Goal: Task Accomplishment & Management: Manage account settings

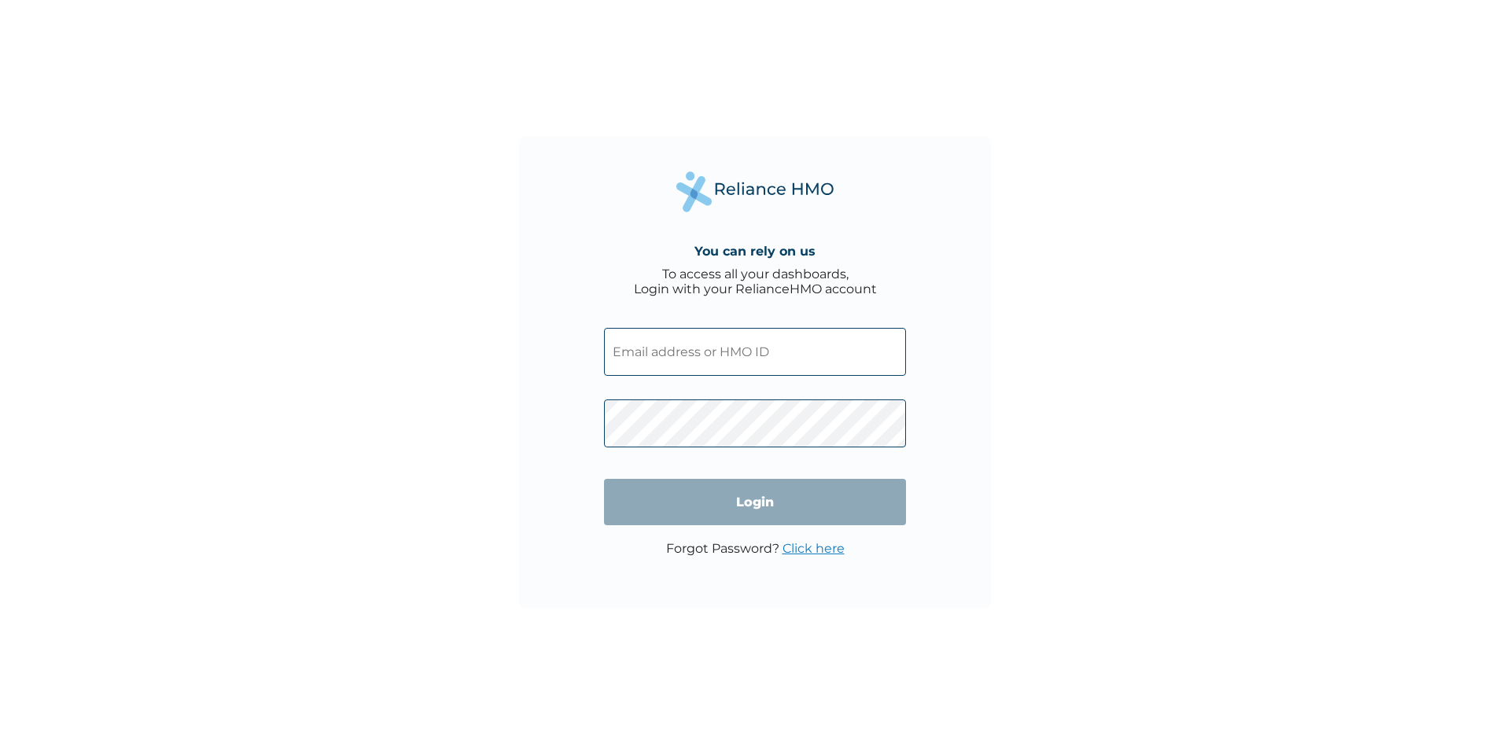
drag, startPoint x: 0, startPoint y: 0, endPoint x: 814, endPoint y: 346, distance: 884.3
click at [814, 346] on input "text" at bounding box center [755, 352] width 302 height 48
type input "chuksobinna80@gmail.com"
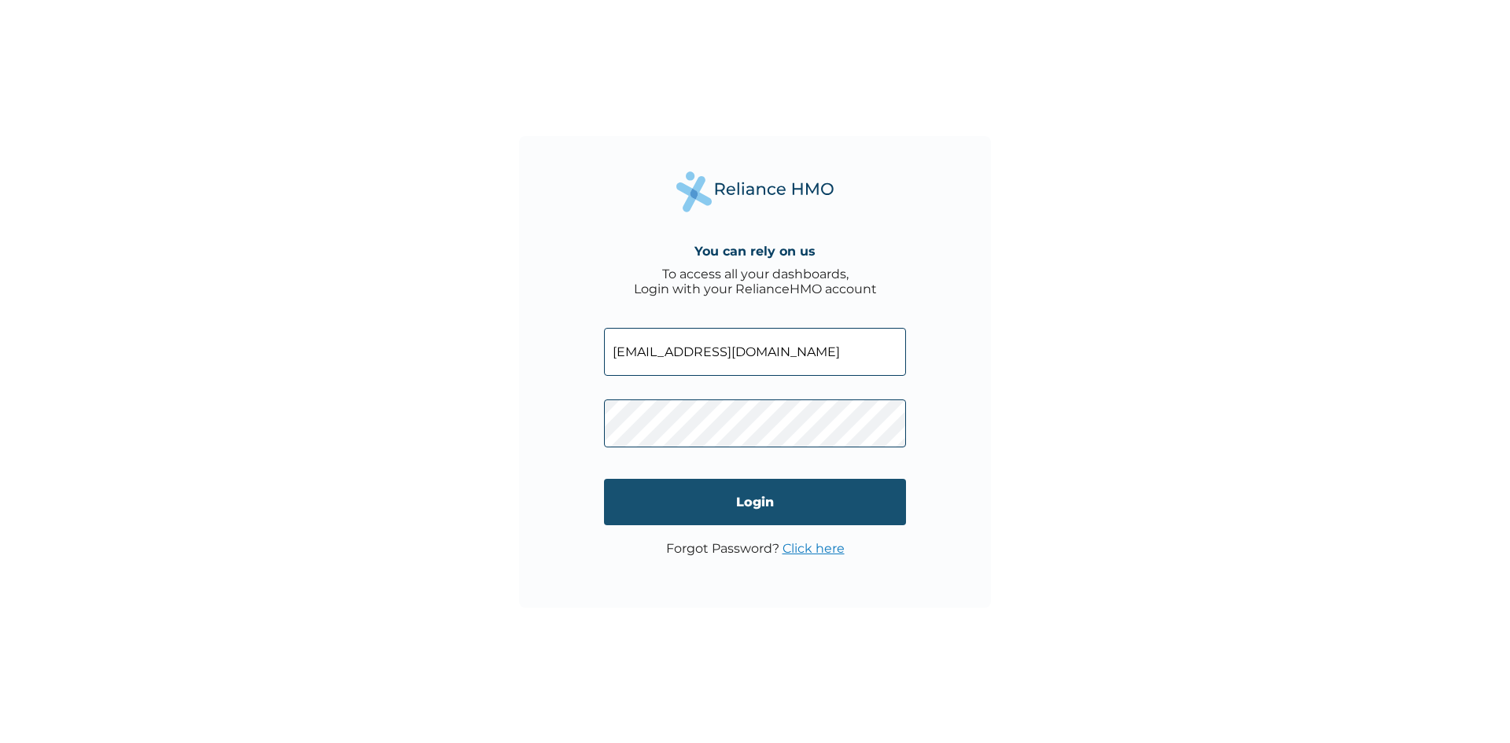
click at [705, 519] on input "Login" at bounding box center [755, 502] width 302 height 46
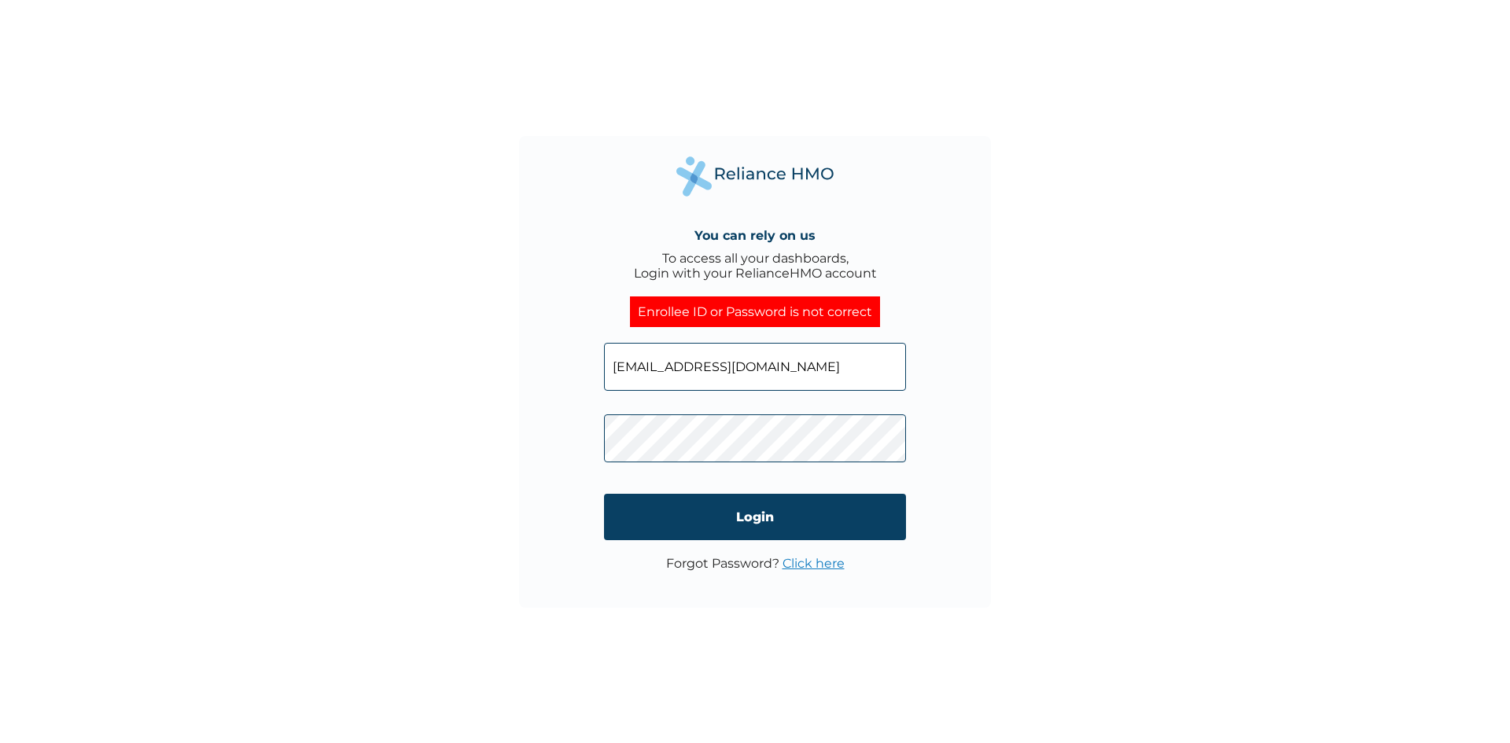
click at [553, 445] on div "You can rely on us To access all your dashboards, Login with your RelianceHMO a…" at bounding box center [755, 372] width 472 height 472
click at [728, 521] on input "Login" at bounding box center [755, 517] width 302 height 46
click at [551, 438] on div "You can rely on us To access all your dashboards, Login with your RelianceHMO a…" at bounding box center [755, 372] width 472 height 472
click input "Login" at bounding box center [755, 517] width 302 height 46
click at [575, 439] on div "You can rely on us To access all your dashboards, Login with your RelianceHMO a…" at bounding box center [755, 372] width 472 height 472
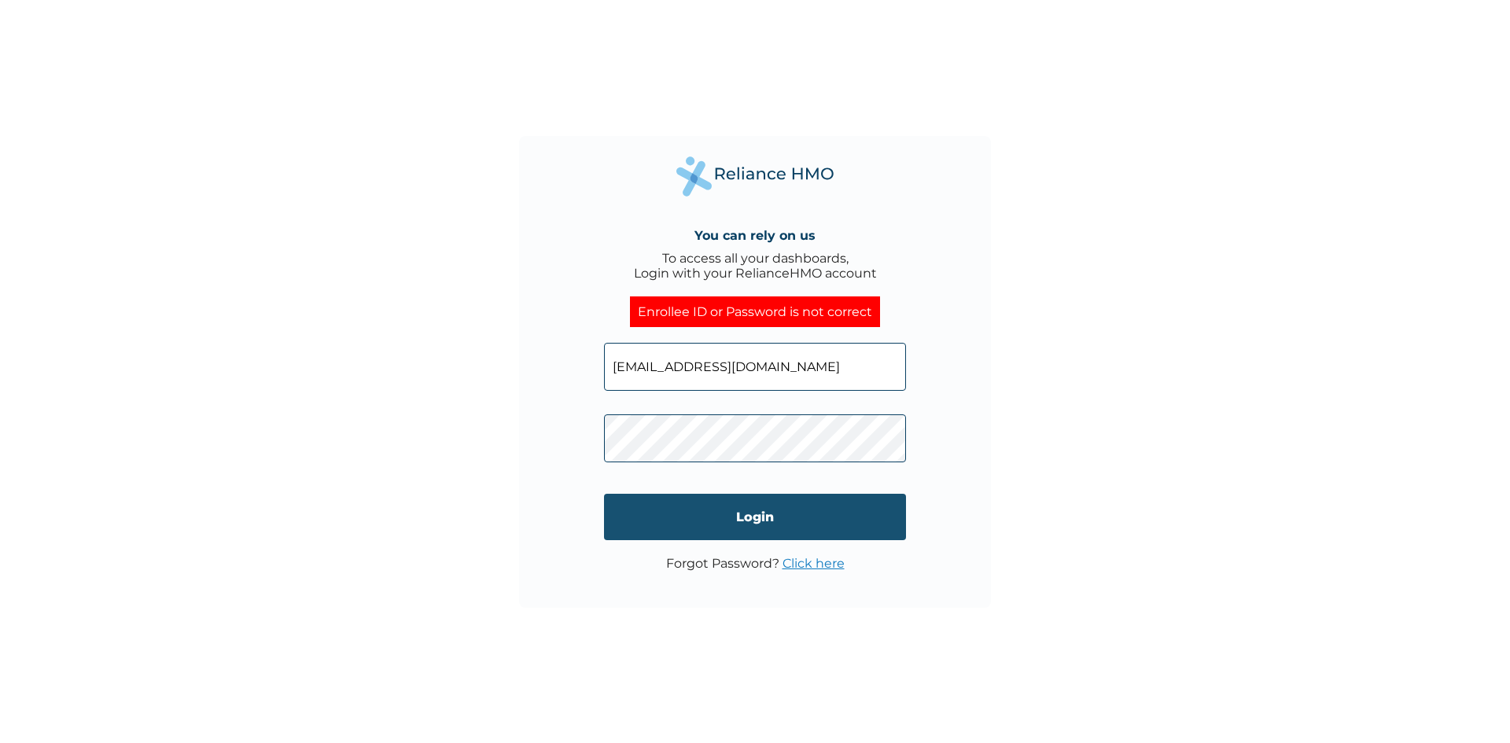
click at [776, 504] on input "Login" at bounding box center [755, 517] width 302 height 46
click input "Login" at bounding box center [755, 517] width 302 height 46
click at [837, 567] on link "Click here" at bounding box center [813, 563] width 62 height 15
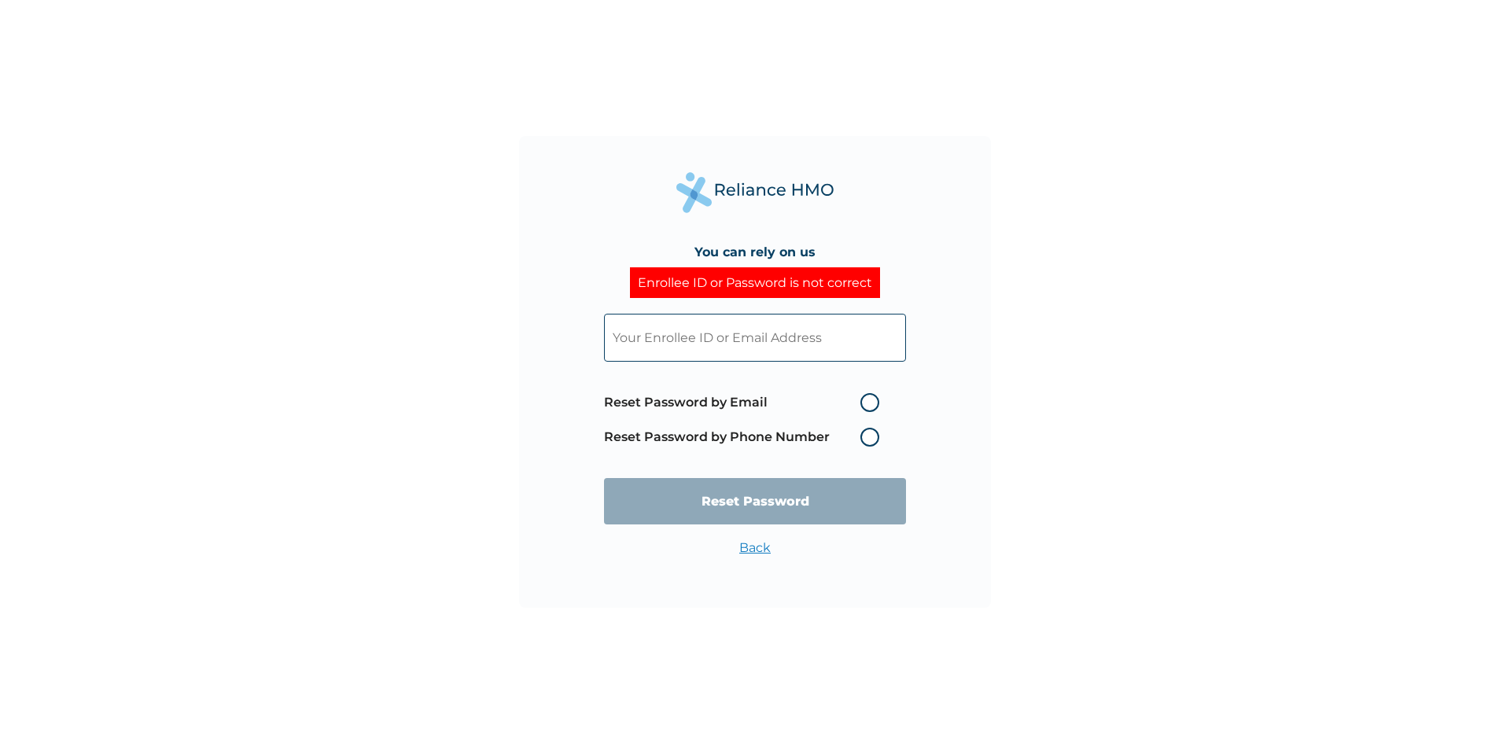
click at [769, 329] on input "text" at bounding box center [755, 338] width 302 height 48
type input "chuksobinna80@gmail.com"
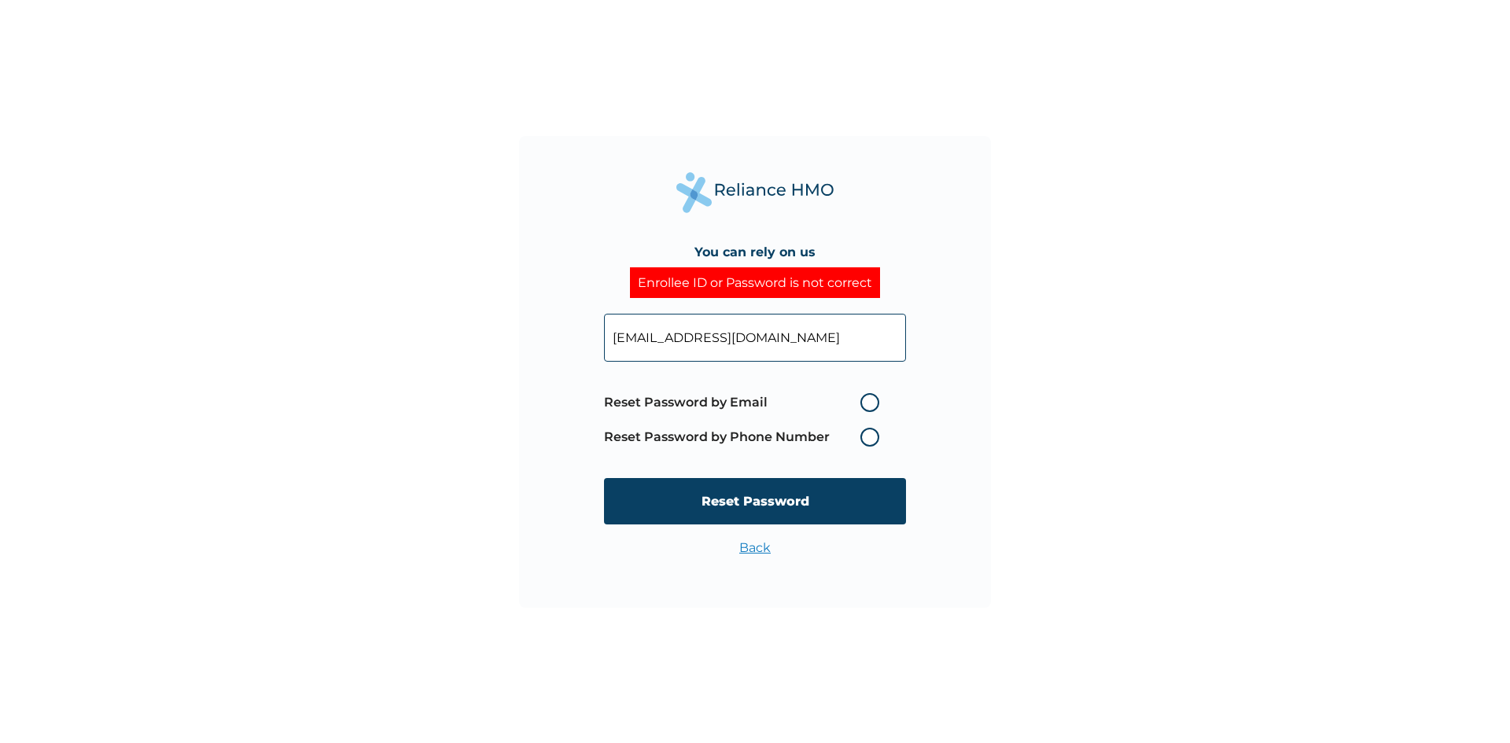
click at [866, 403] on label "Reset Password by Email" at bounding box center [745, 402] width 283 height 19
click at [863, 403] on input "Reset Password by Email" at bounding box center [850, 402] width 25 height 25
radio input "true"
click at [830, 494] on input "Reset Password" at bounding box center [755, 501] width 302 height 46
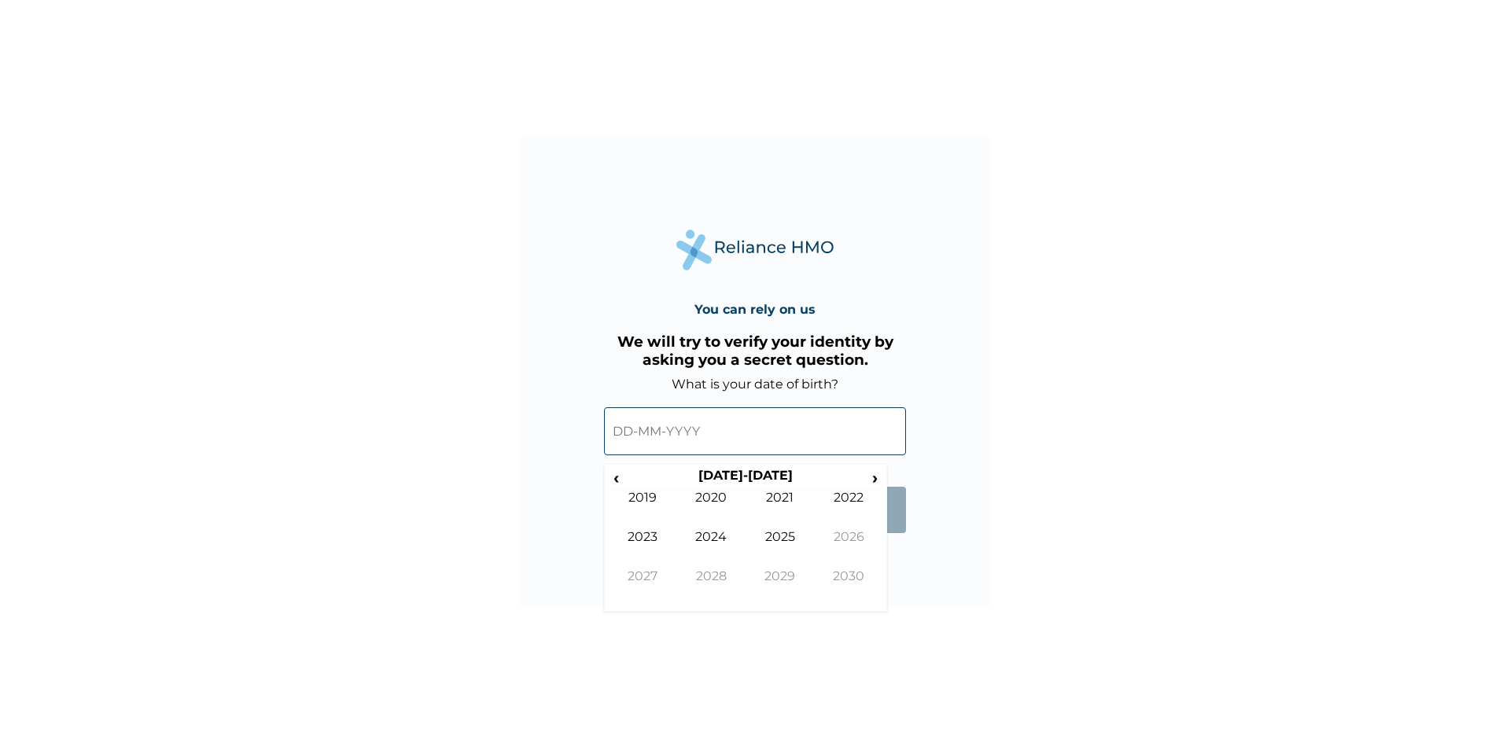
click at [714, 432] on input "text" at bounding box center [755, 431] width 302 height 48
click at [774, 479] on th "2020-2029" at bounding box center [744, 479] width 241 height 22
click at [616, 478] on span "‹" at bounding box center [616, 478] width 17 height 20
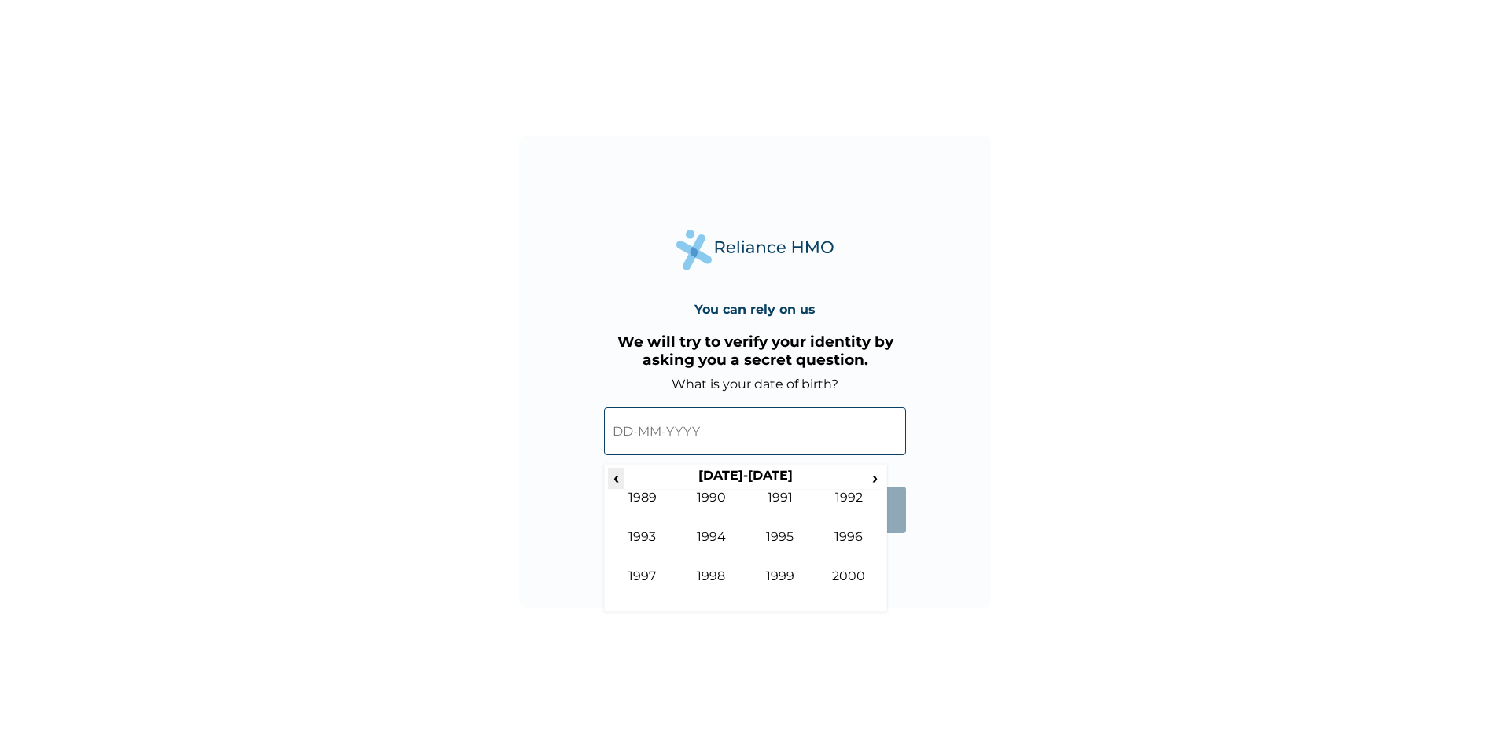
click at [616, 478] on span "‹" at bounding box center [616, 478] width 17 height 20
click at [716, 498] on td "1980" at bounding box center [711, 509] width 69 height 39
click at [789, 503] on td "Mar" at bounding box center [779, 509] width 69 height 39
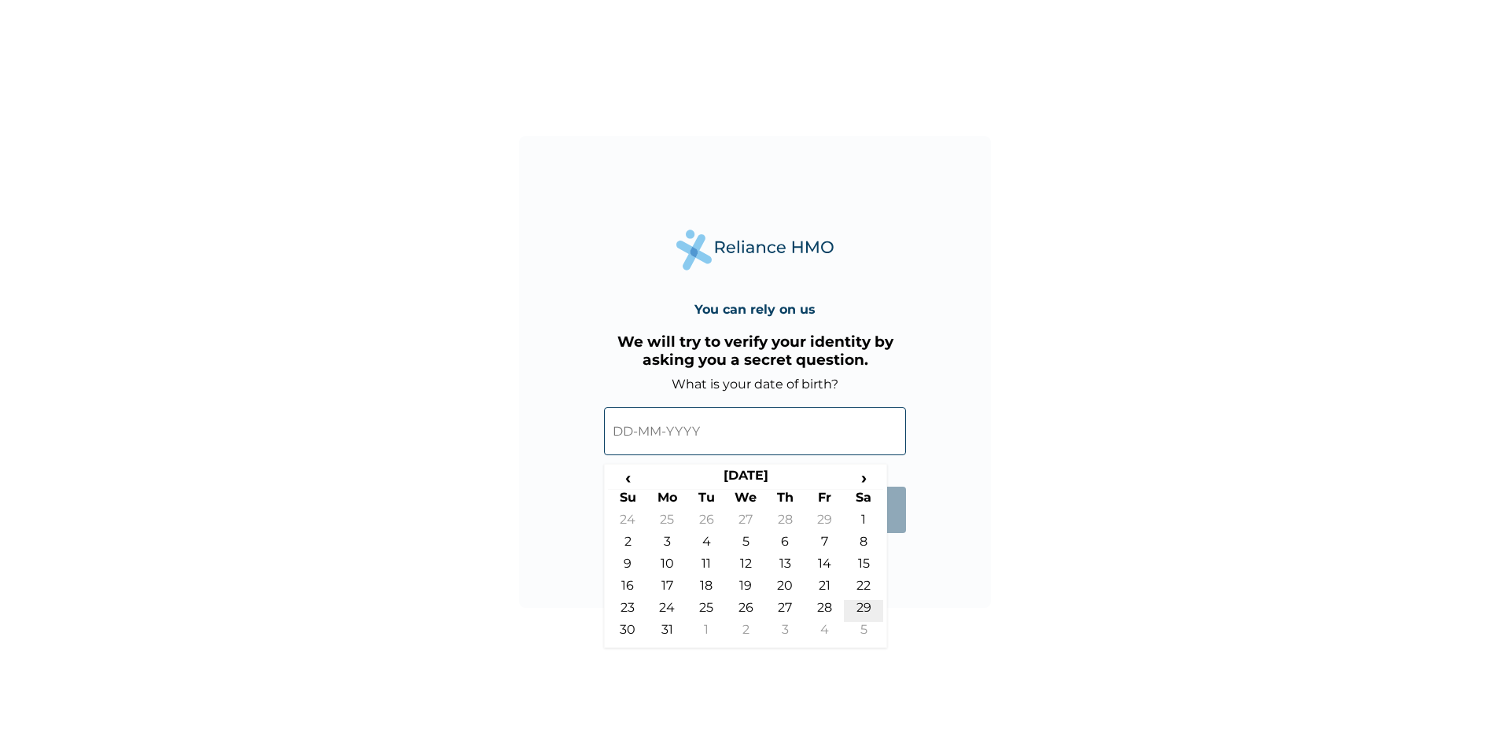
click at [864, 610] on td "29" at bounding box center [863, 611] width 39 height 22
type input "29-03-1980"
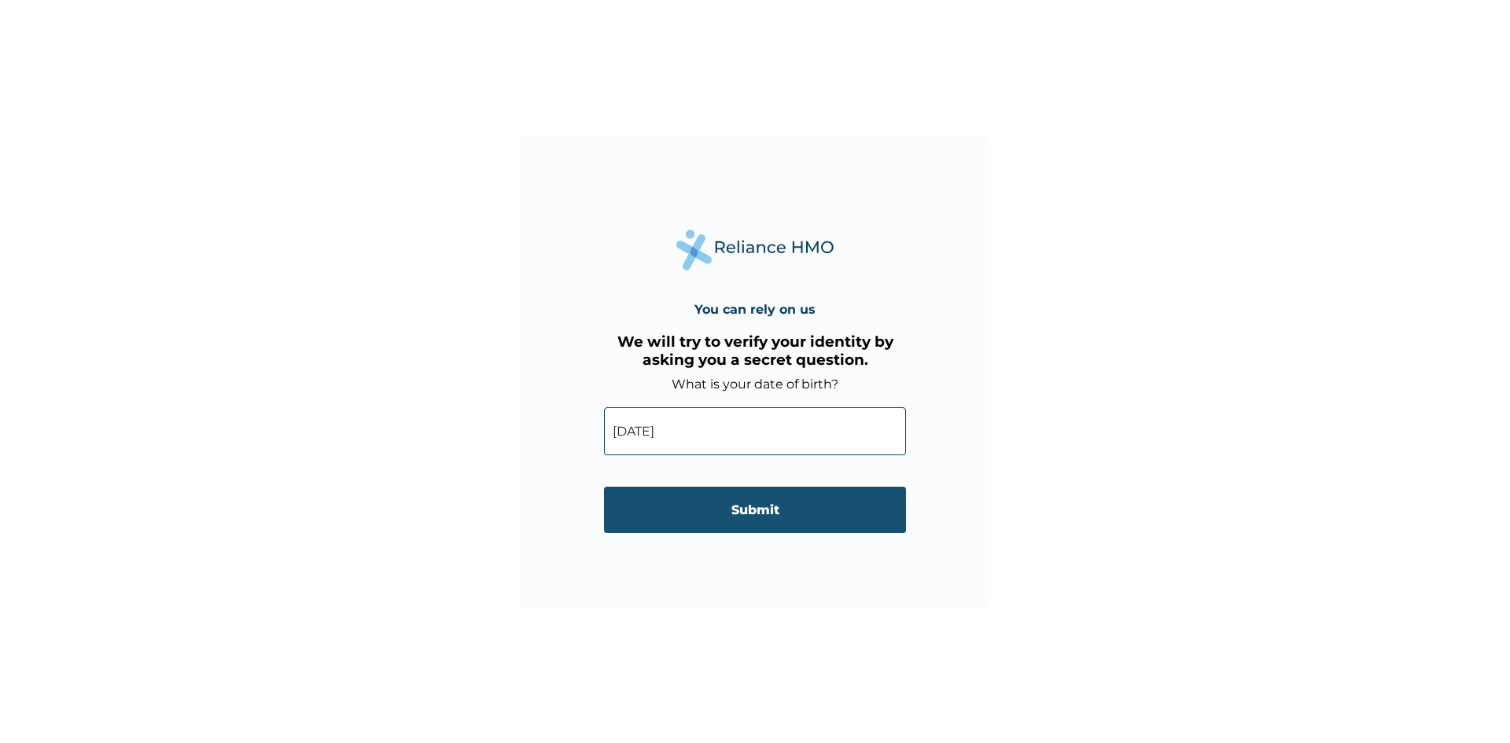
click at [701, 512] on input "Submit" at bounding box center [755, 510] width 302 height 46
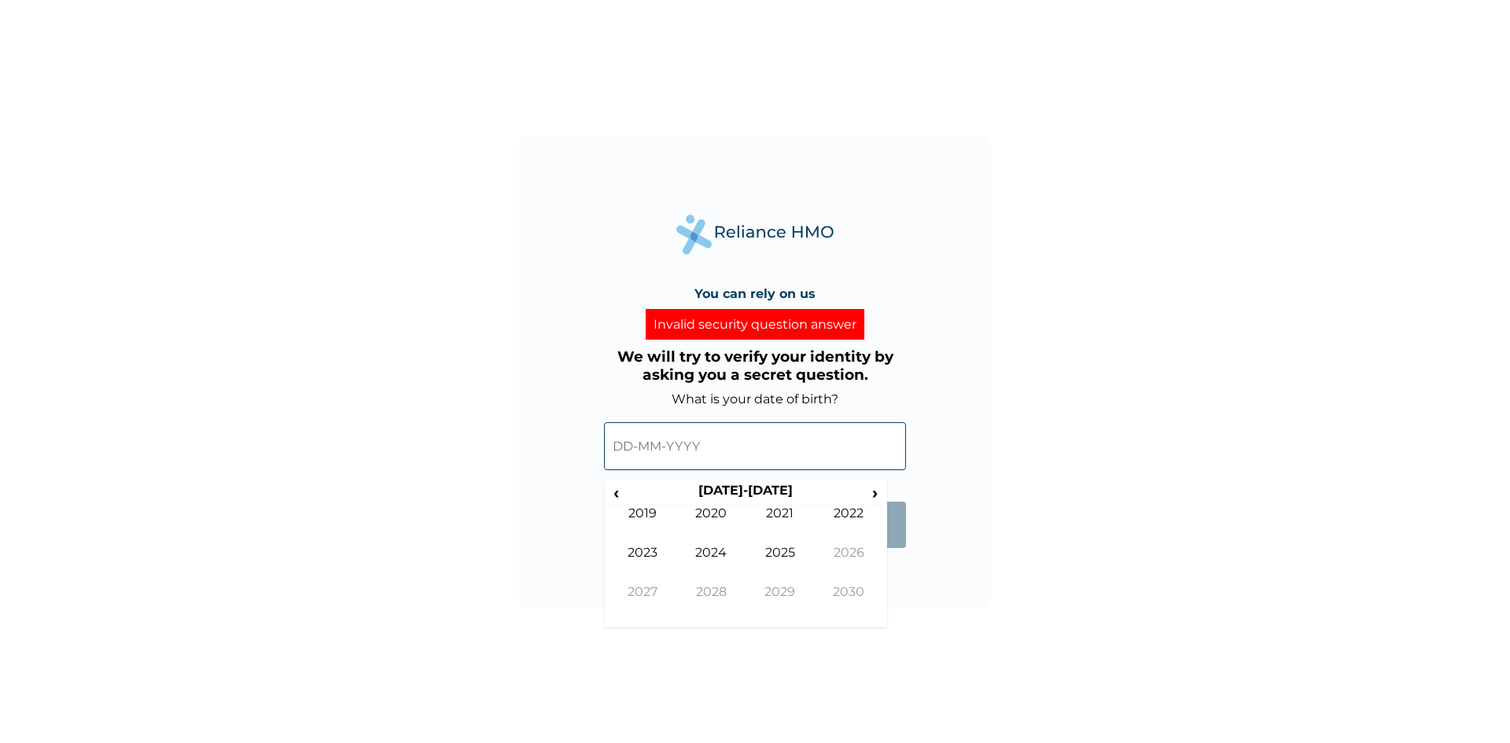
click at [704, 445] on input "text" at bounding box center [755, 446] width 302 height 48
click at [621, 493] on span "‹" at bounding box center [616, 493] width 17 height 20
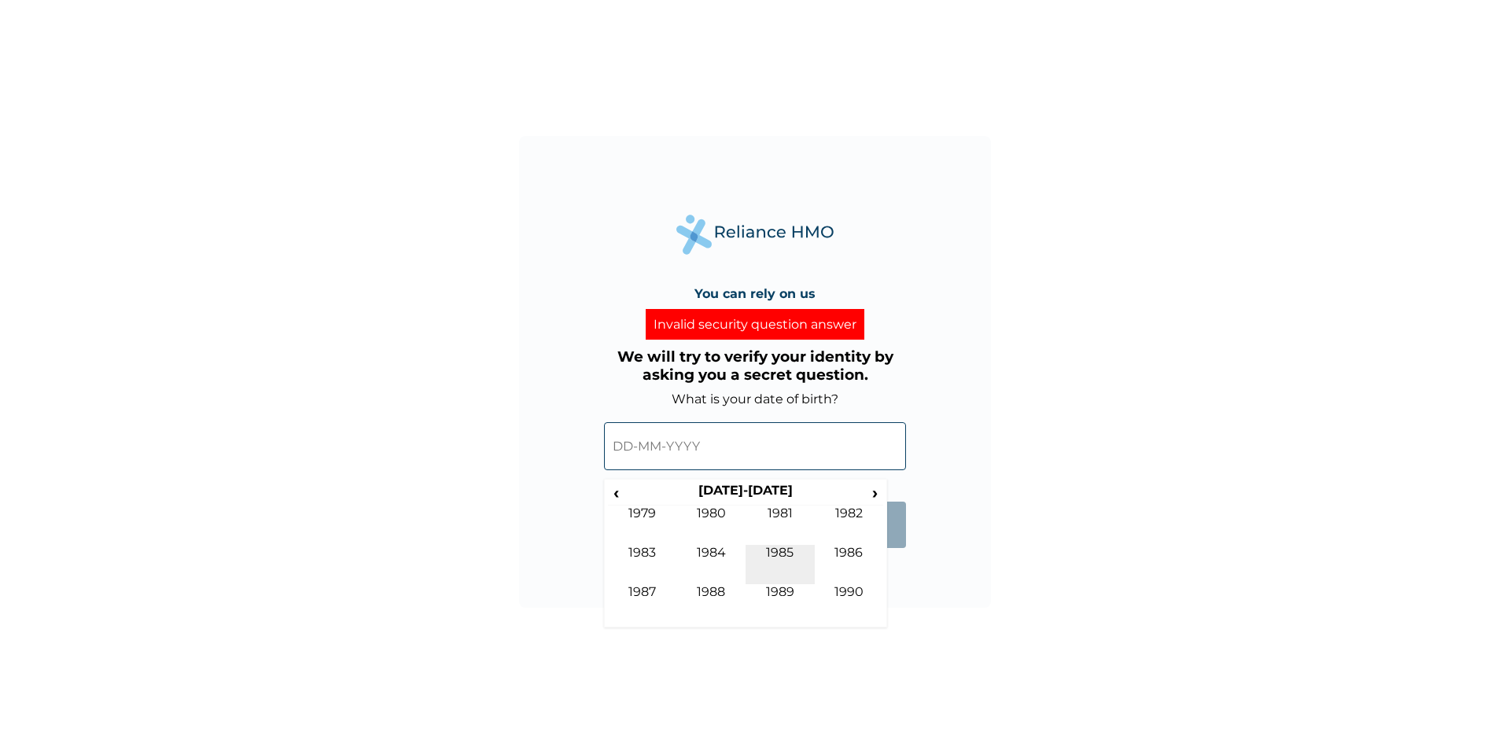
click at [785, 550] on td "1985" at bounding box center [779, 564] width 69 height 39
click at [777, 521] on td "Mar" at bounding box center [779, 525] width 69 height 39
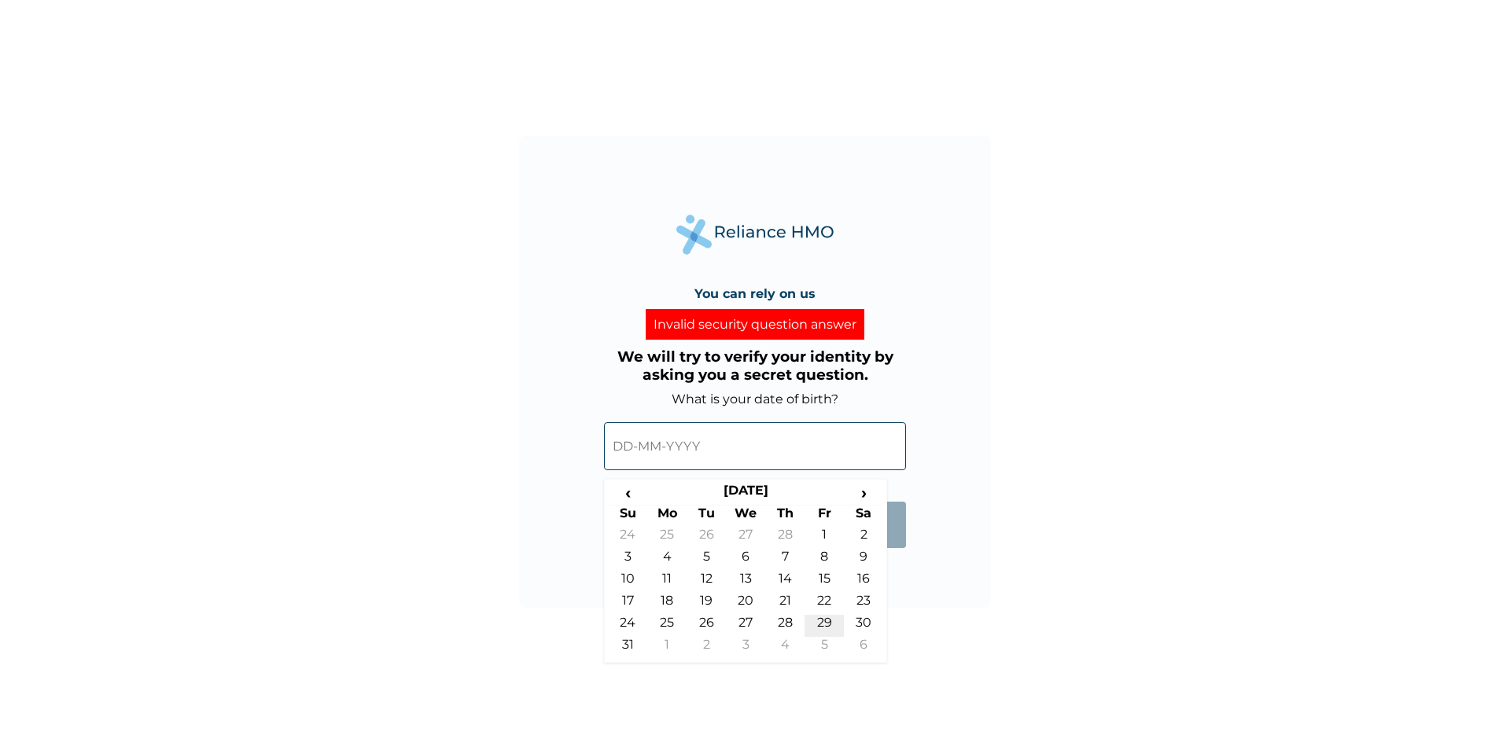
click at [822, 621] on td "29" at bounding box center [823, 626] width 39 height 22
type input "29-03-1985"
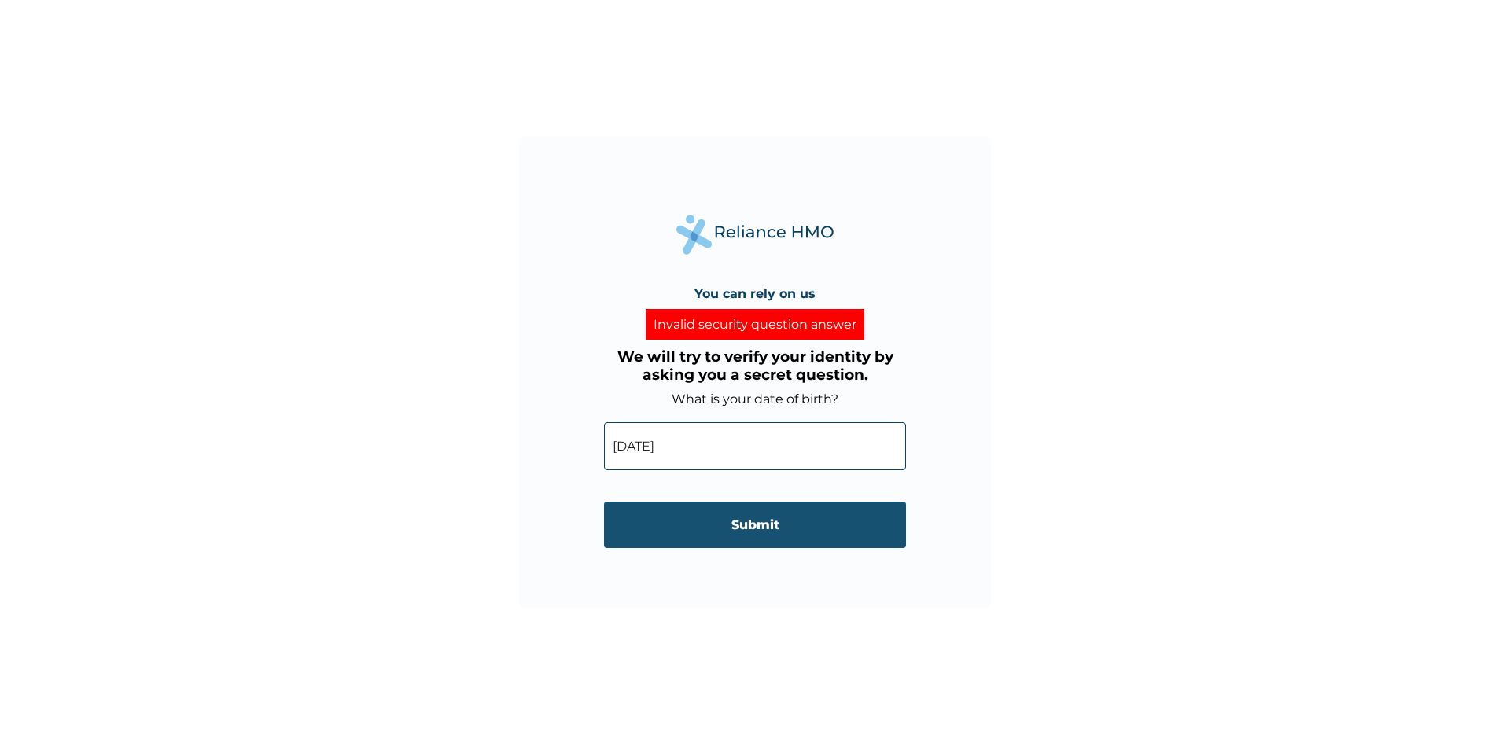
click at [803, 543] on input "Submit" at bounding box center [755, 525] width 302 height 46
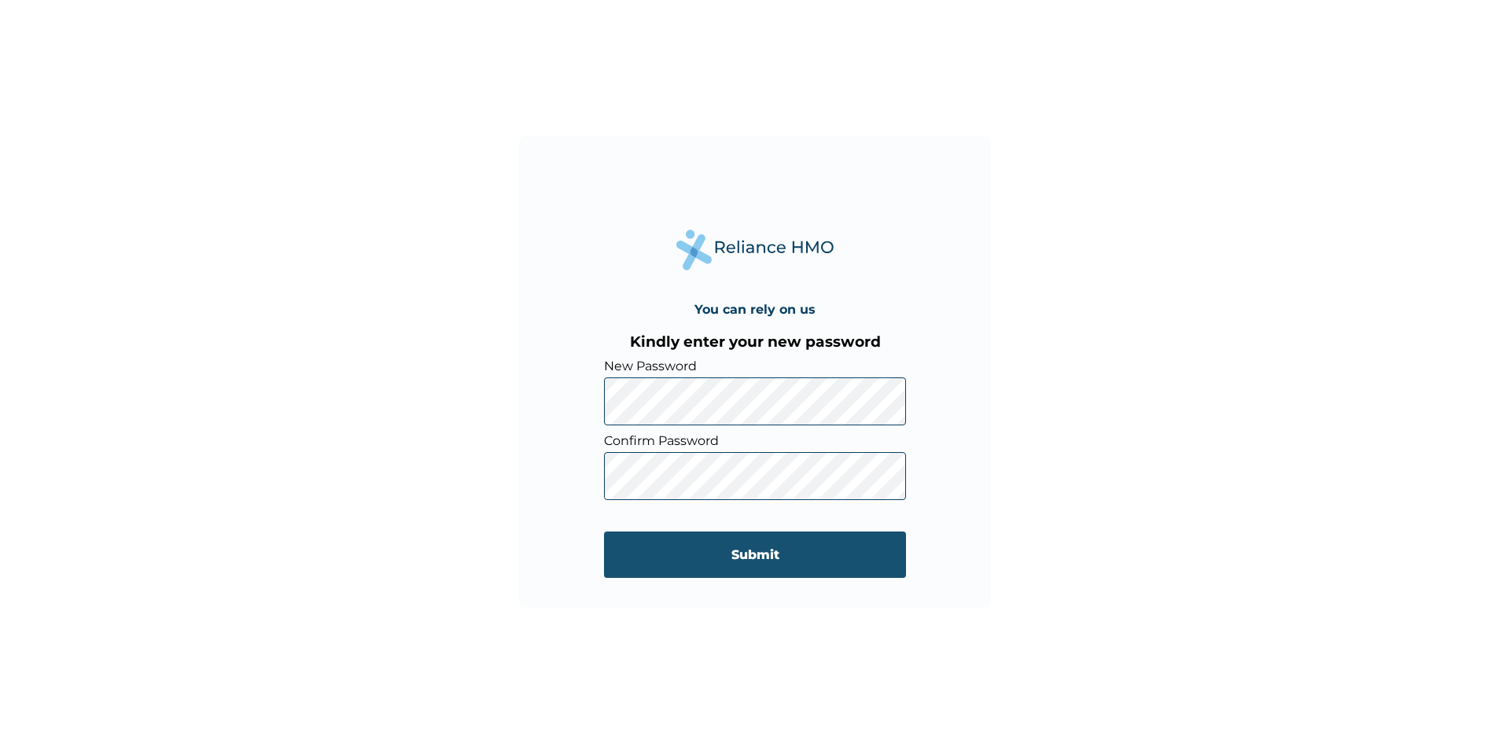
click at [728, 550] on input "Submit" at bounding box center [755, 555] width 302 height 46
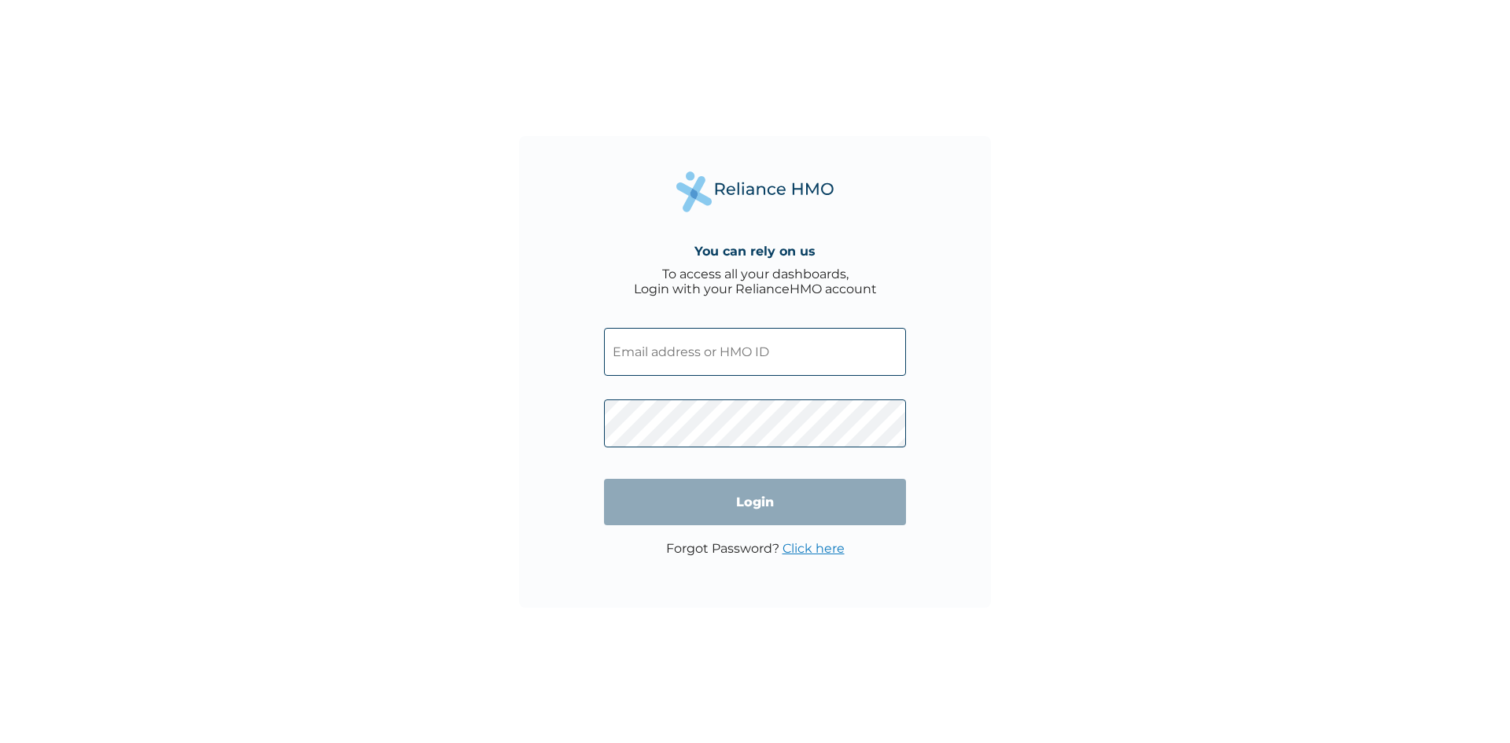
click at [812, 340] on input "text" at bounding box center [755, 352] width 302 height 48
type input "chuksobinna80@gmail.com"
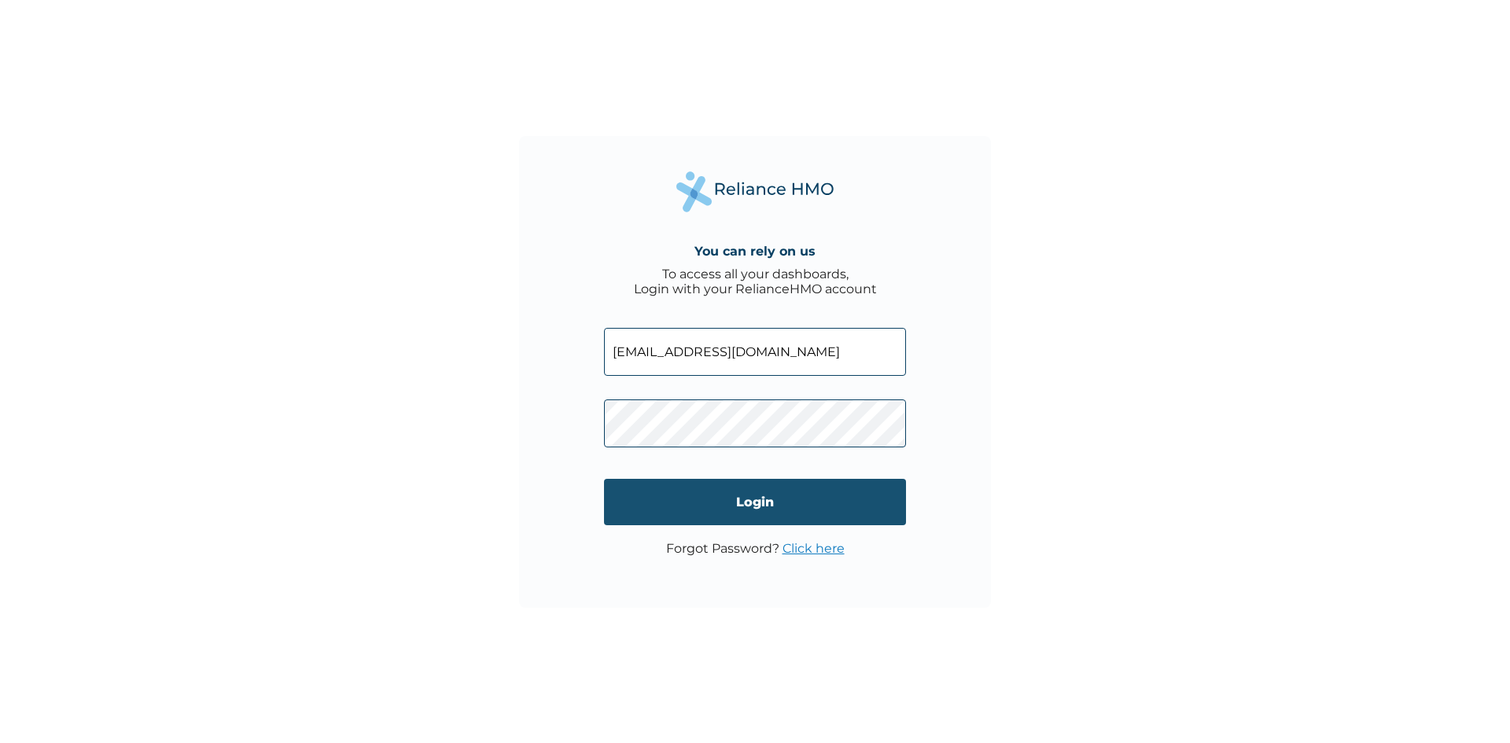
click at [721, 492] on input "Login" at bounding box center [755, 502] width 302 height 46
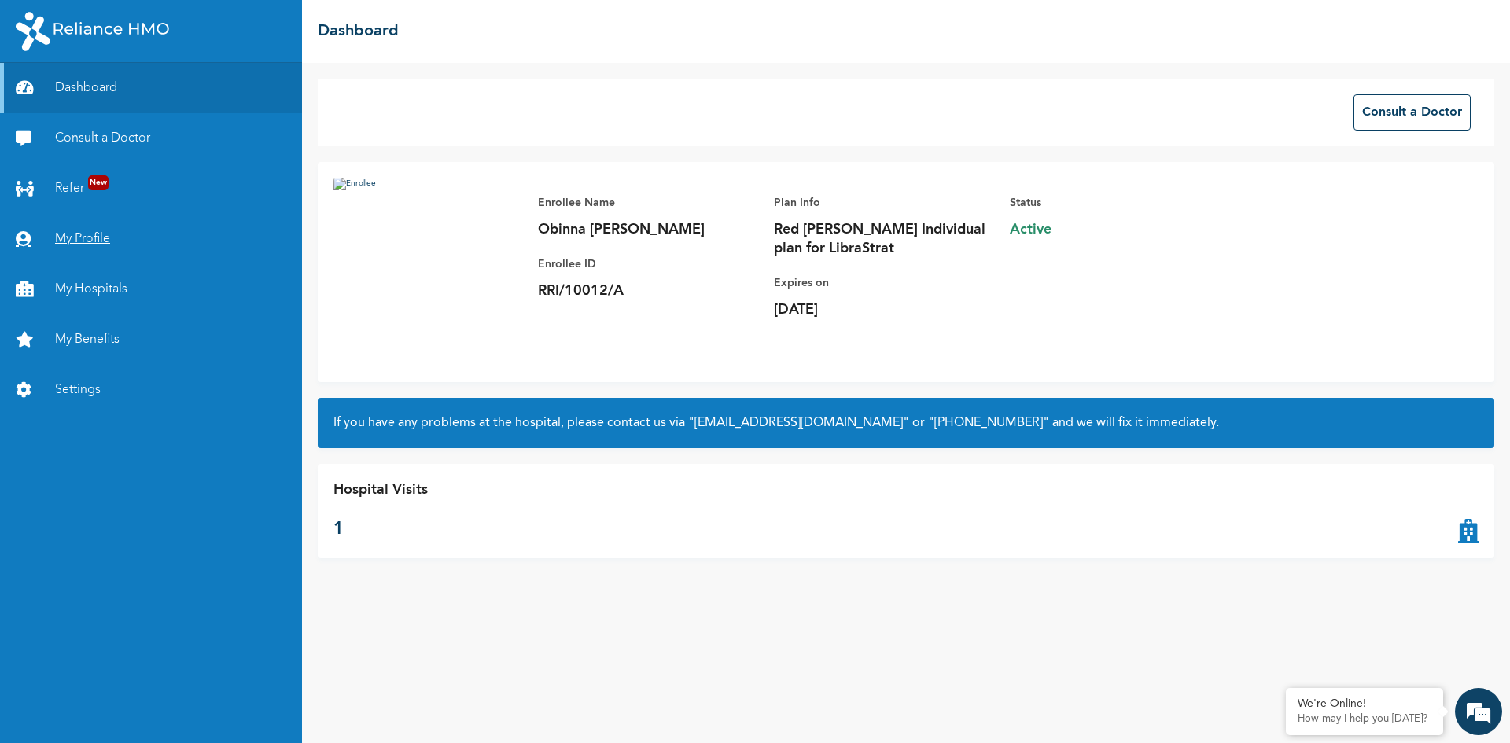
click at [86, 237] on link "My Profile" at bounding box center [151, 239] width 302 height 50
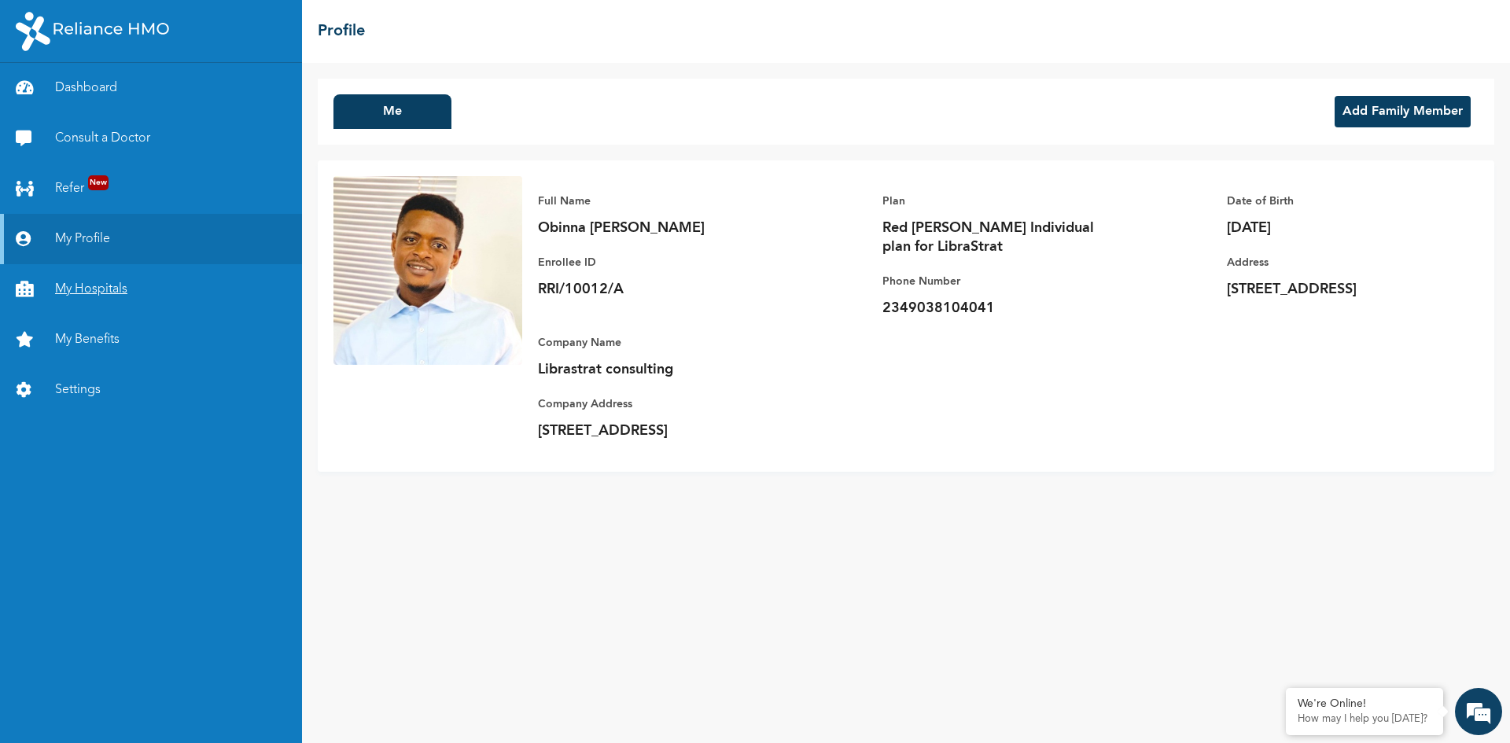
click at [89, 291] on link "My Hospitals" at bounding box center [151, 289] width 302 height 50
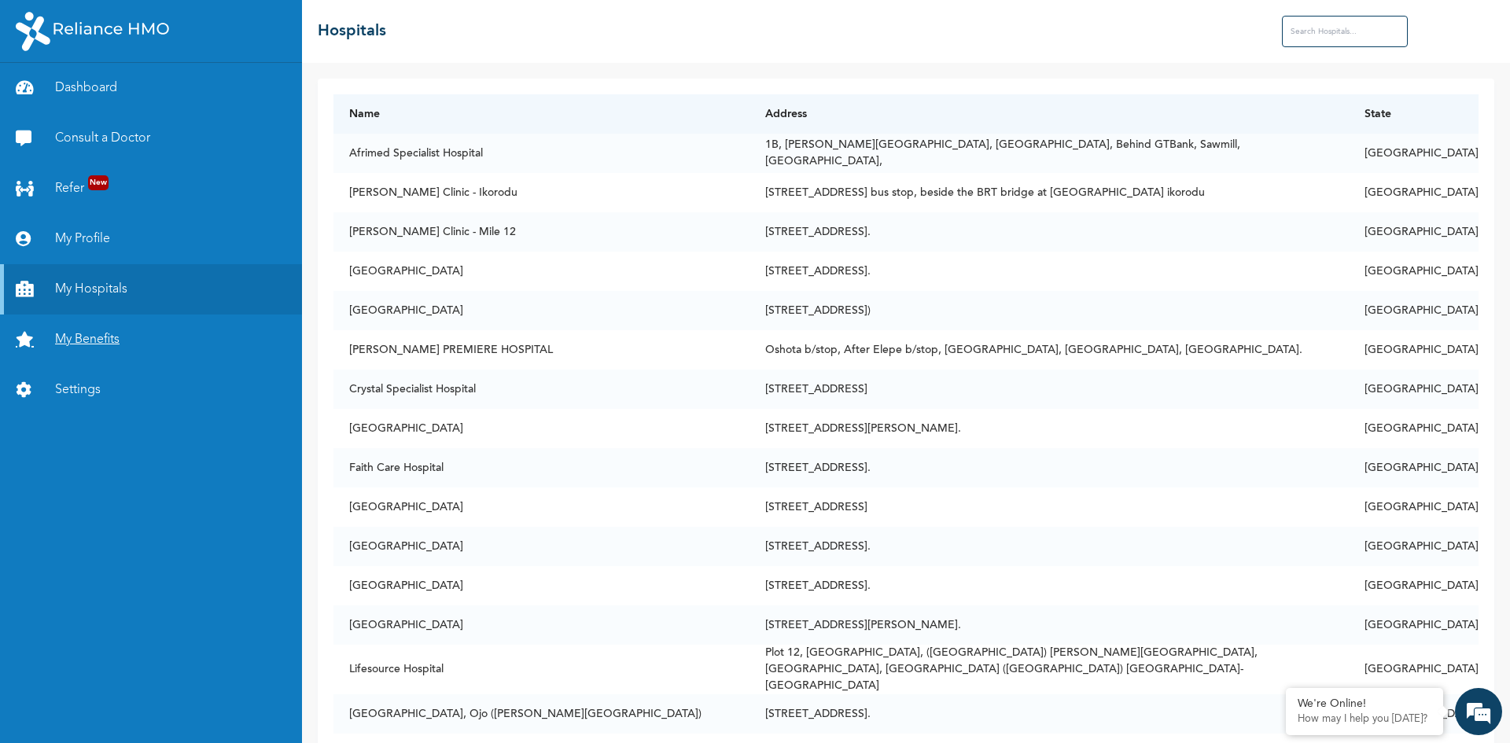
click at [99, 344] on link "My Benefits" at bounding box center [151, 340] width 302 height 50
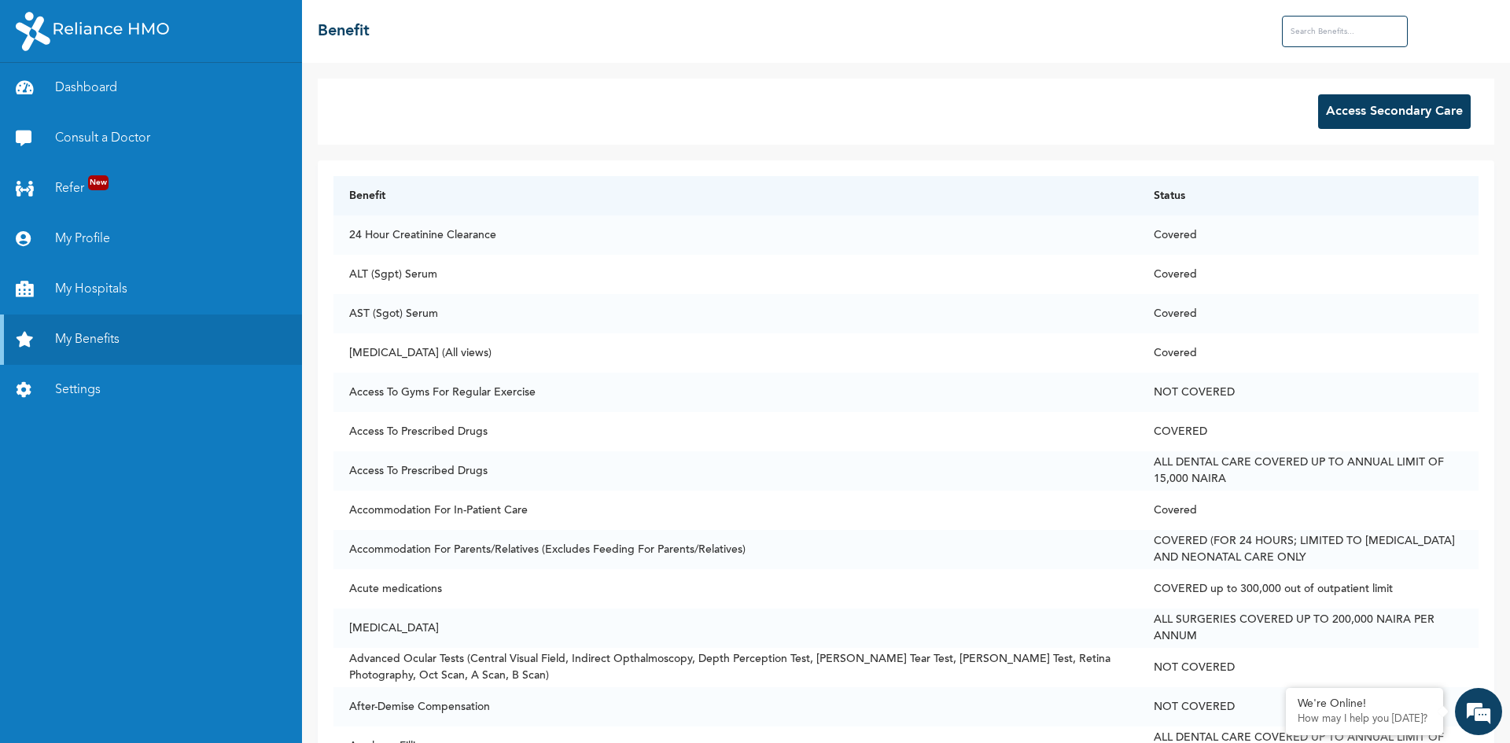
click at [1338, 28] on input "text" at bounding box center [1345, 31] width 126 height 31
paste input "ophthalmologist"
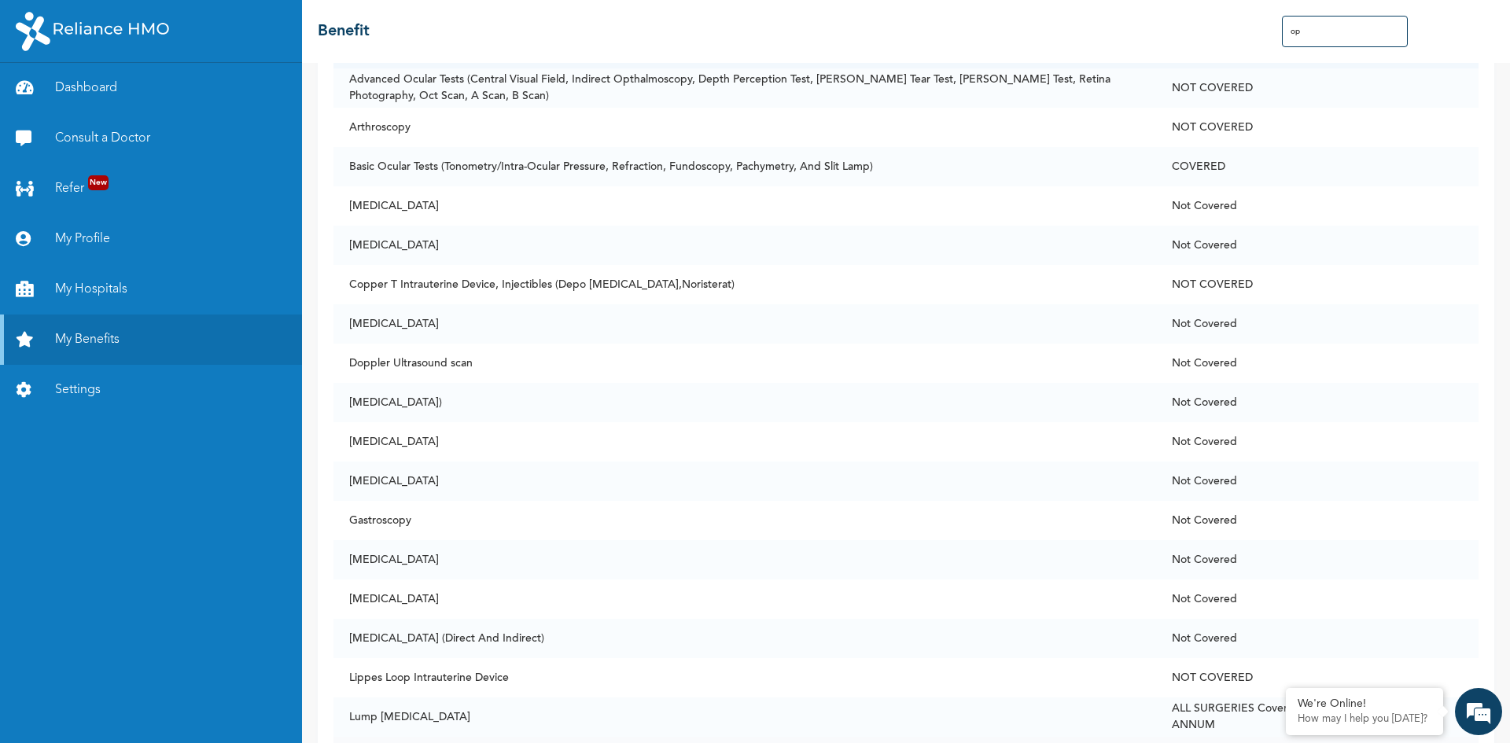
scroll to position [734, 0]
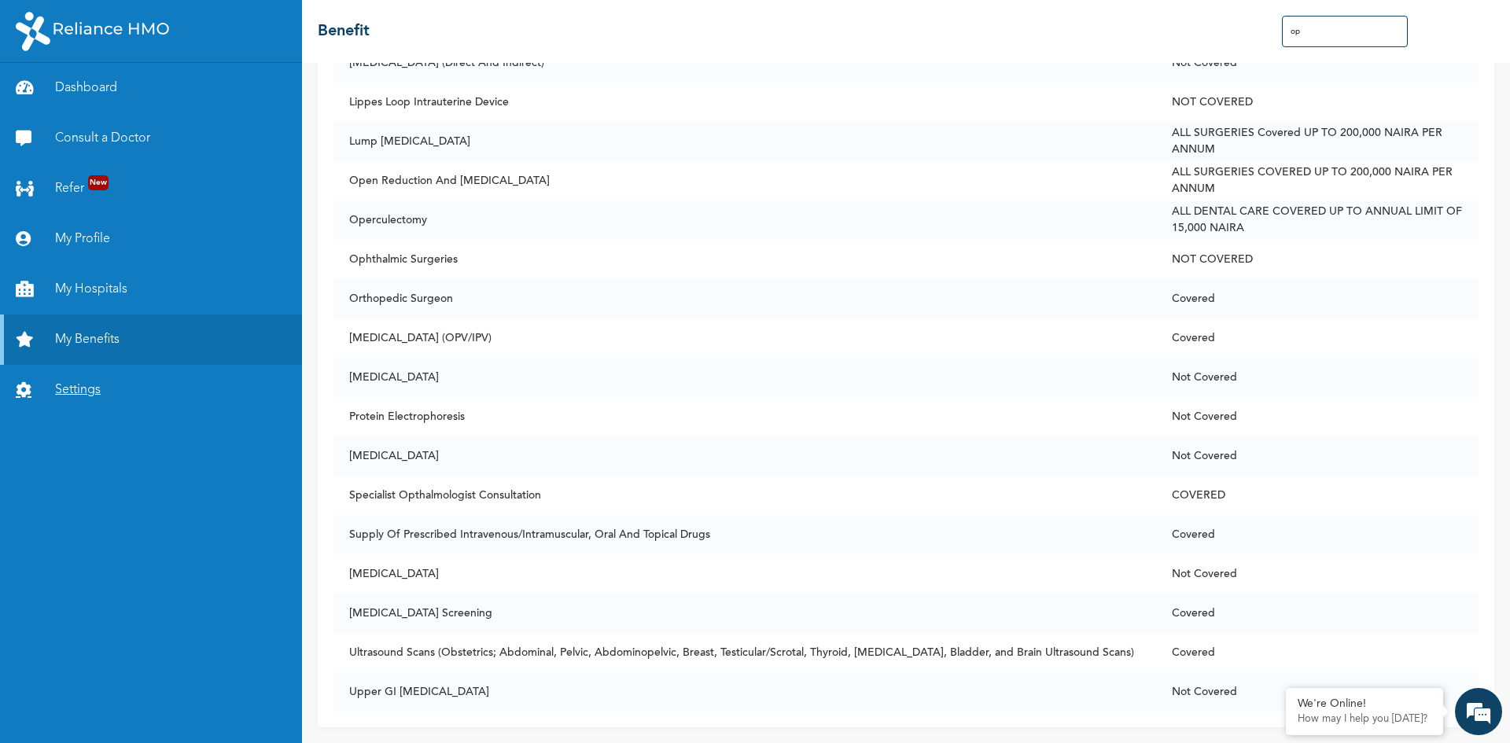
type input "op"
click at [83, 399] on link "Settings" at bounding box center [151, 390] width 302 height 50
